Goal: Task Accomplishment & Management: Manage account settings

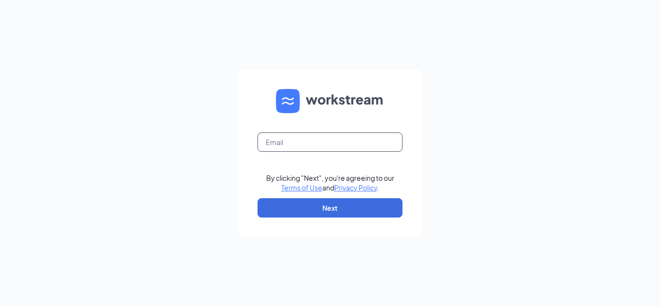
click at [329, 139] on input "text" at bounding box center [330, 141] width 145 height 19
type input "grockwell@mwburger.com"
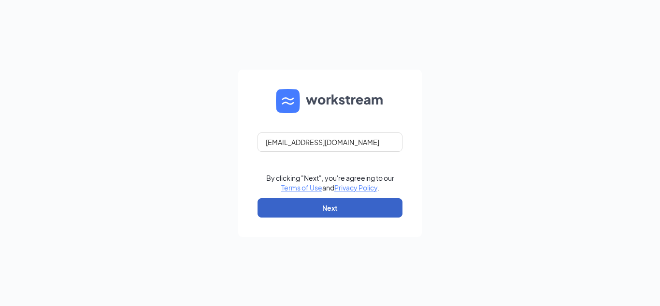
click at [347, 203] on button "Next" at bounding box center [330, 207] width 145 height 19
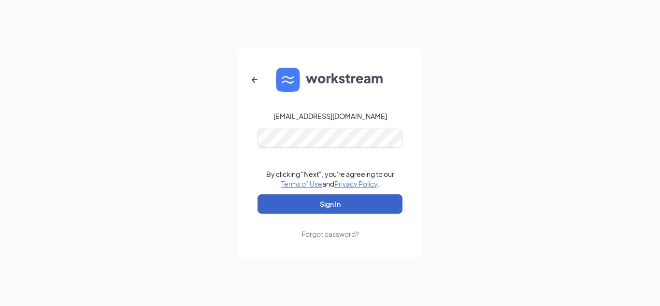
click at [346, 200] on button "Sign In" at bounding box center [330, 203] width 145 height 19
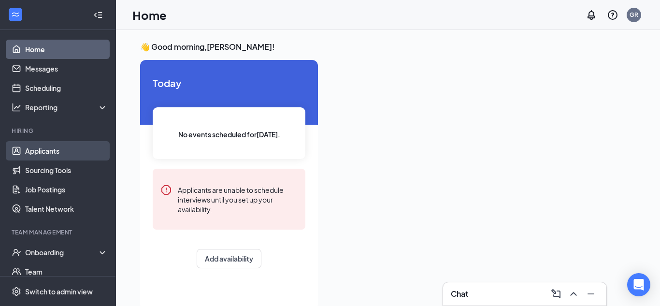
click at [97, 147] on link "Applicants" at bounding box center [66, 150] width 83 height 19
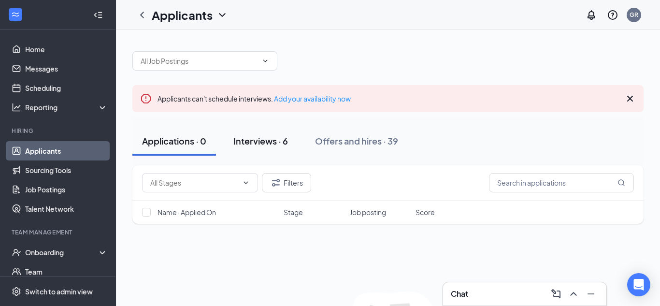
click at [258, 146] on div "Interviews · 6" at bounding box center [260, 141] width 55 height 12
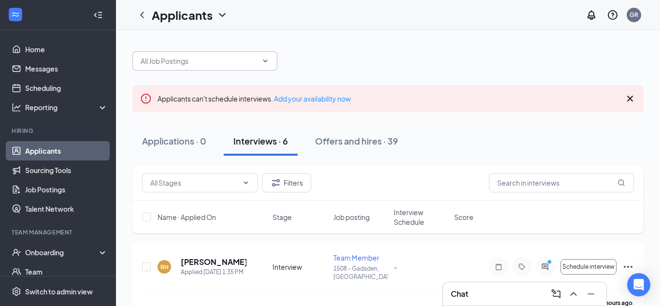
click at [261, 68] on span at bounding box center [204, 60] width 145 height 19
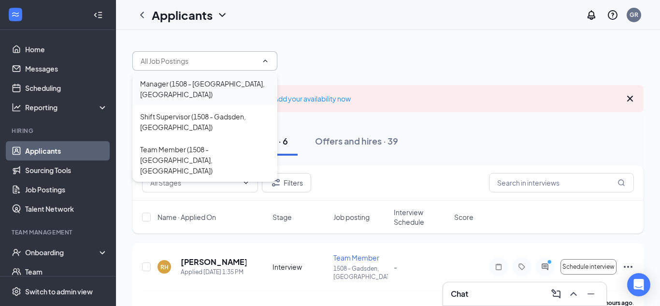
click at [235, 87] on div "Manager (1508 - [GEOGRAPHIC_DATA], [GEOGRAPHIC_DATA])" at bounding box center [205, 88] width 130 height 21
type input "Manager (1508 - [GEOGRAPHIC_DATA], [GEOGRAPHIC_DATA])"
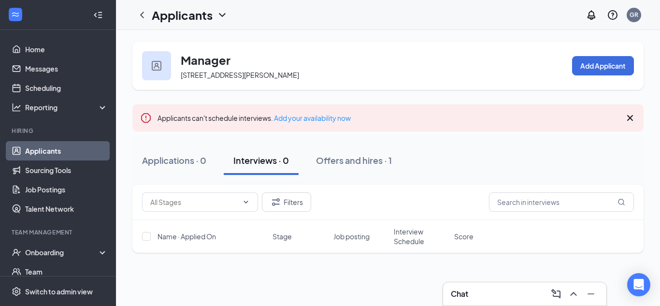
click at [225, 23] on div "Applicants" at bounding box center [180, 14] width 96 height 19
click at [223, 16] on icon "ChevronDown" at bounding box center [222, 15] width 6 height 4
click at [216, 39] on link "Applicants" at bounding box center [210, 42] width 104 height 10
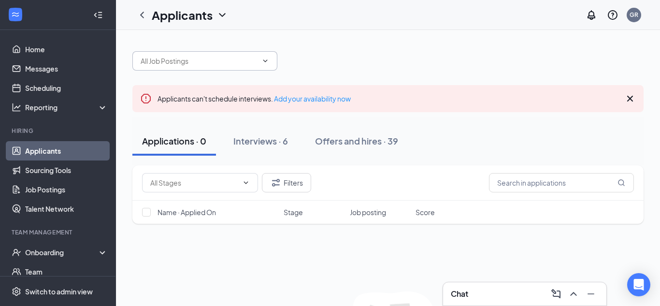
click at [270, 67] on span at bounding box center [204, 60] width 145 height 19
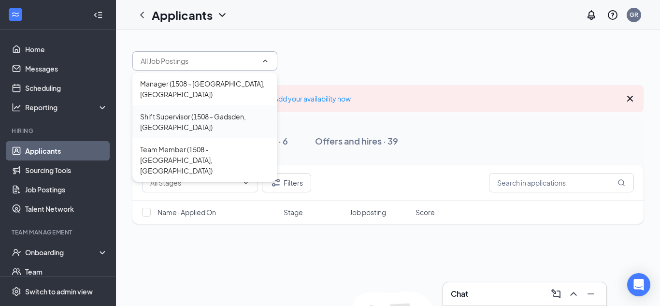
click at [254, 111] on div "Shift Supervisor (1508 - Gadsden, [GEOGRAPHIC_DATA])" at bounding box center [205, 121] width 130 height 21
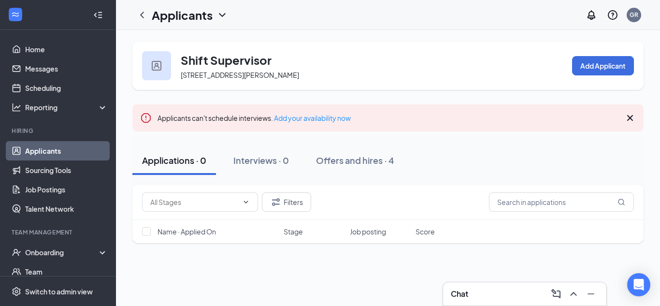
click at [217, 17] on icon "ChevronDown" at bounding box center [223, 15] width 12 height 12
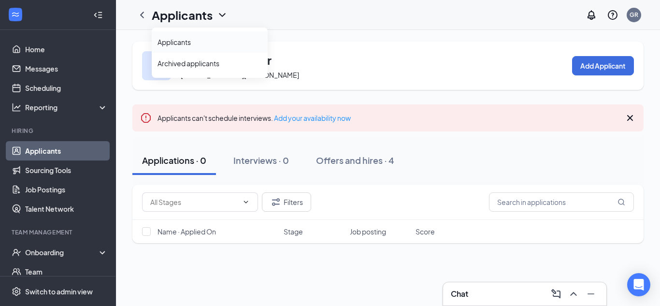
click at [213, 41] on link "Applicants" at bounding box center [210, 42] width 104 height 10
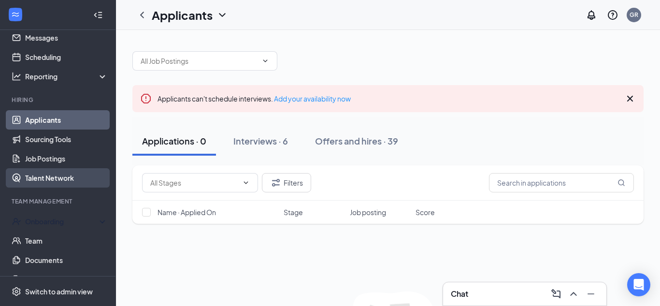
scroll to position [34, 0]
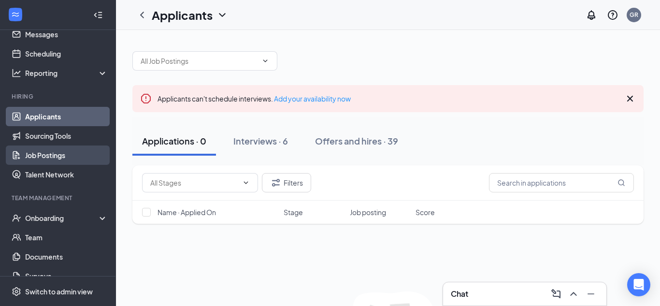
click at [56, 155] on link "Job Postings" at bounding box center [66, 154] width 83 height 19
